Goal: Information Seeking & Learning: Learn about a topic

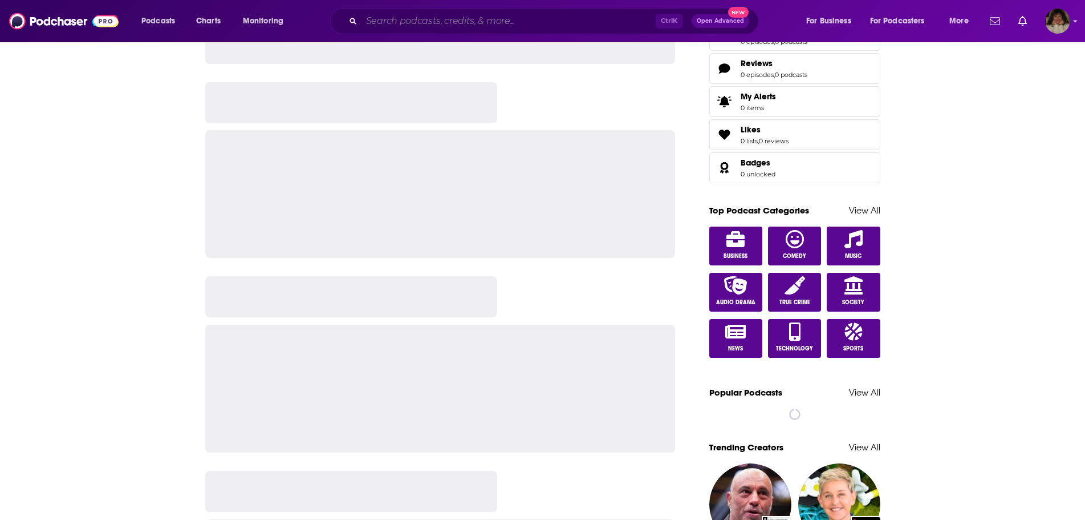
click at [492, 23] on input "Search podcasts, credits, & more..." at bounding box center [509, 21] width 294 height 18
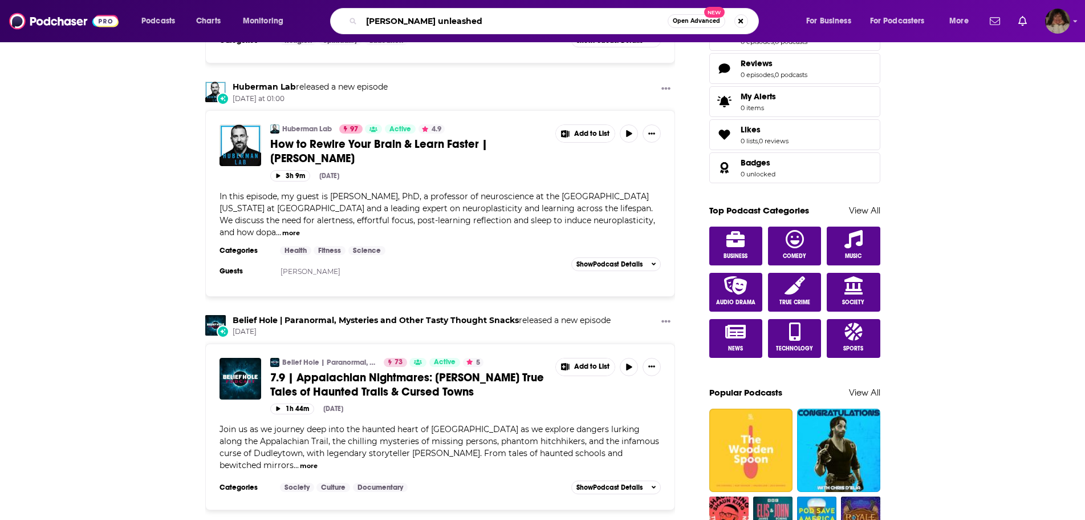
type input "[PERSON_NAME] unleashed"
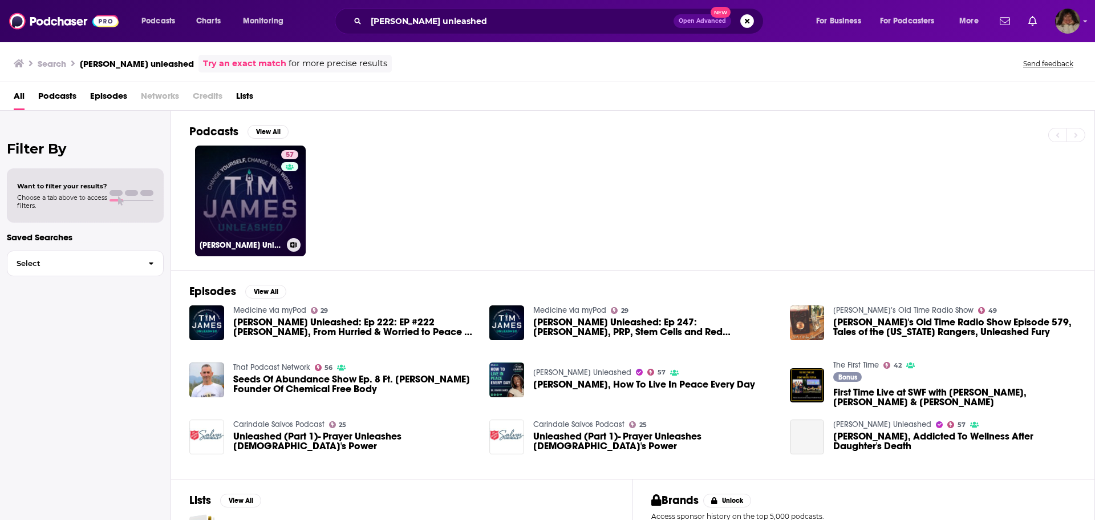
click at [250, 189] on link "57 [PERSON_NAME] Unleashed" at bounding box center [250, 200] width 111 height 111
